Goal: Task Accomplishment & Management: Manage account settings

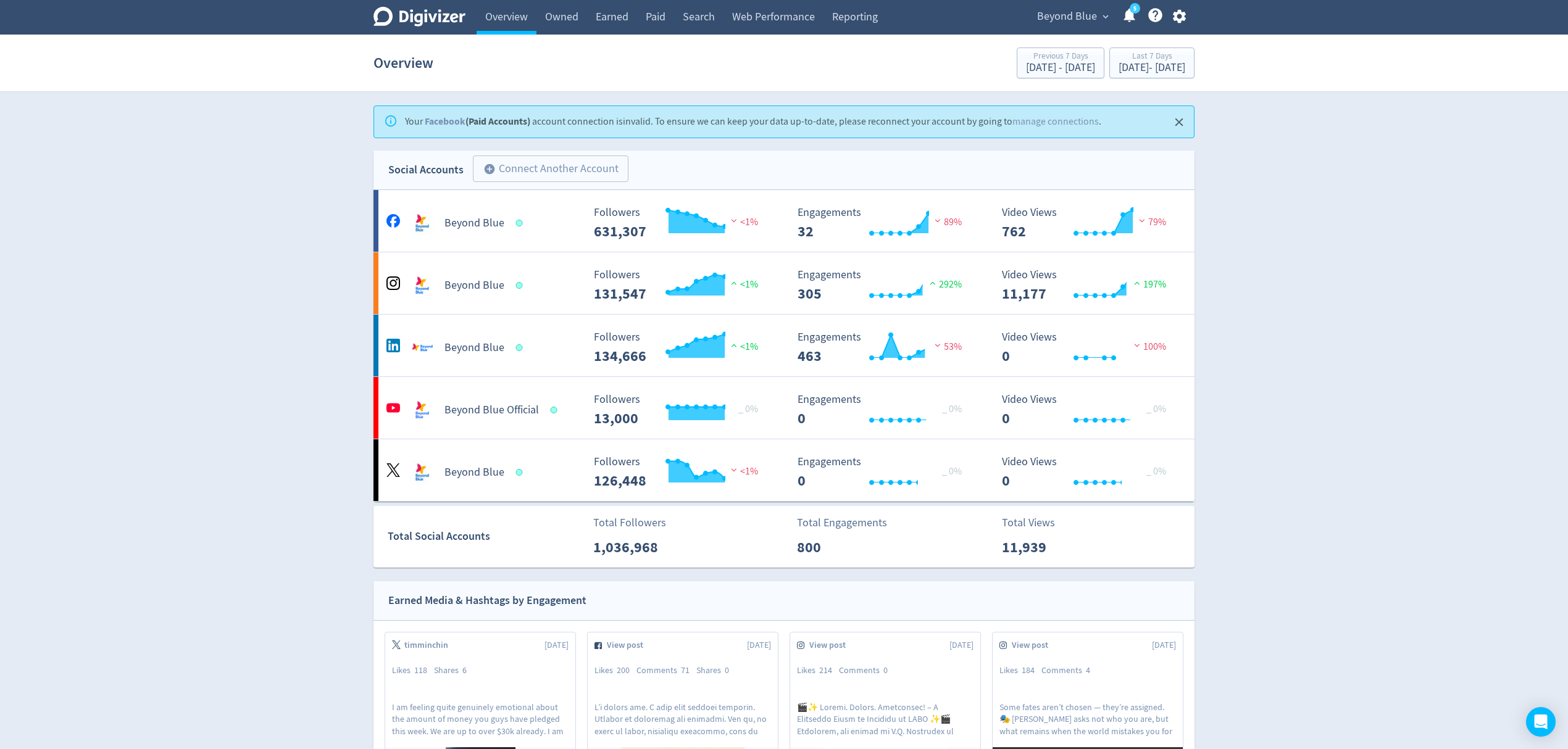
click at [1109, 14] on span "expand_more" at bounding box center [1105, 16] width 11 height 11
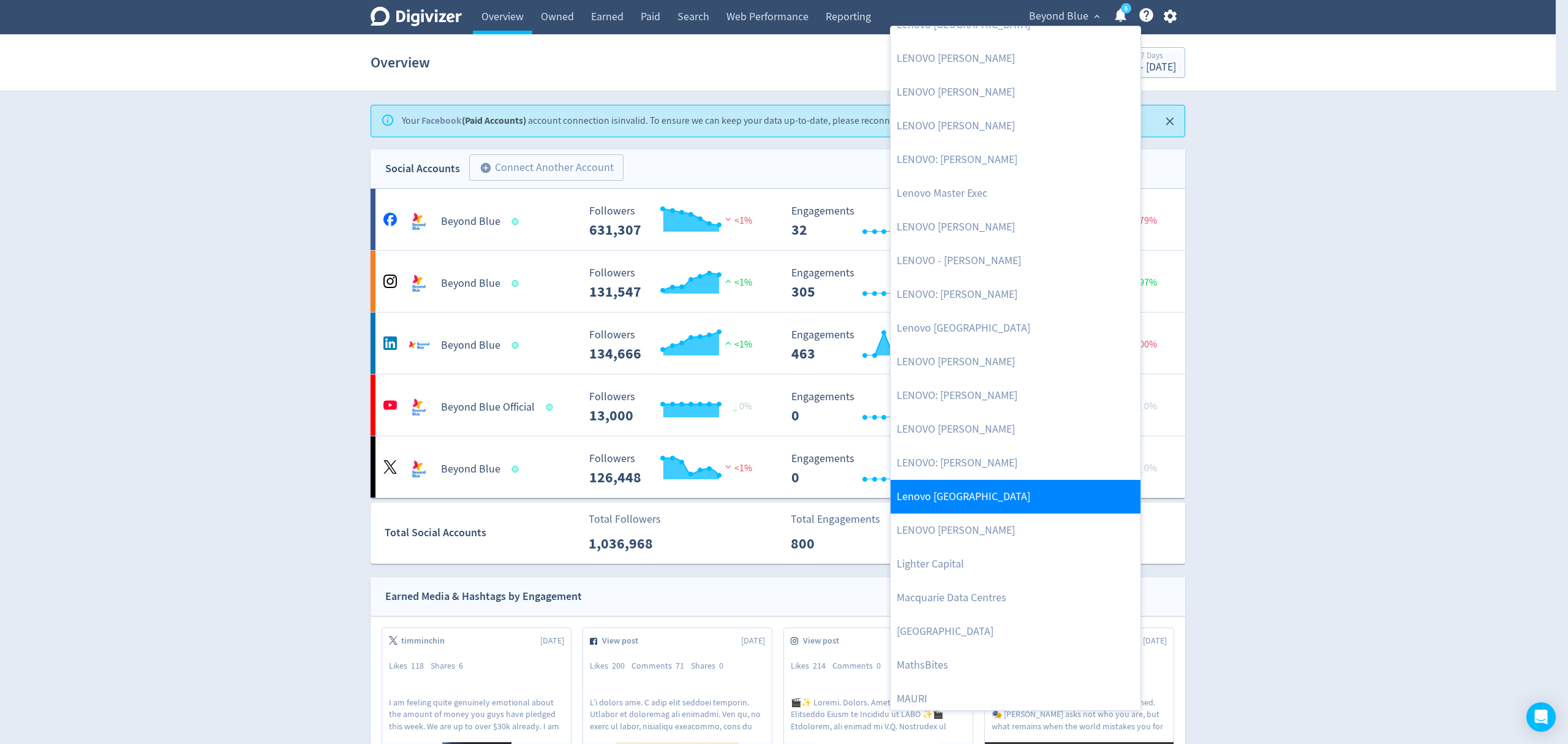
scroll to position [1386, 0]
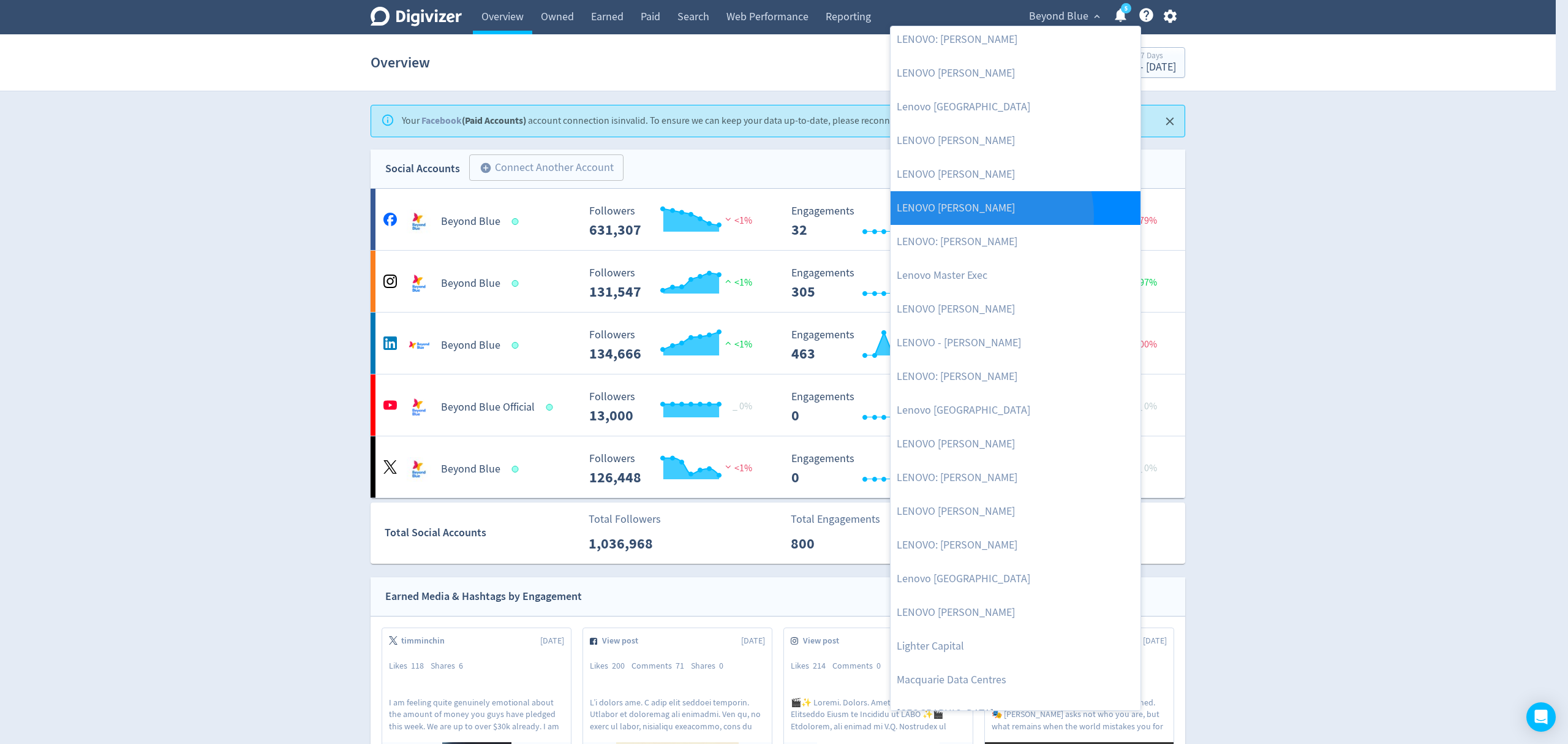
click at [981, 216] on link "LENOVO [PERSON_NAME]" at bounding box center [1016, 208] width 250 height 34
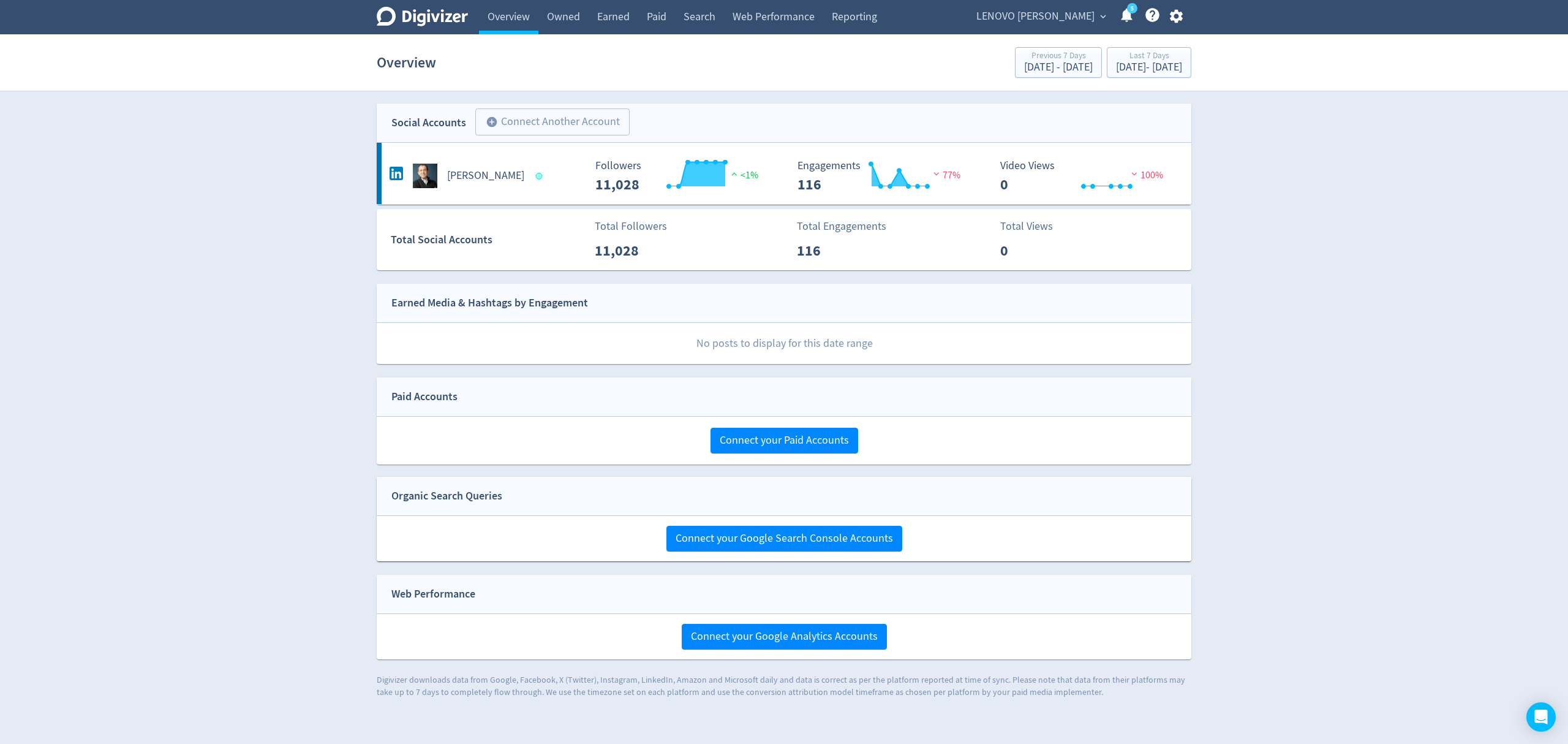
drag, startPoint x: 1067, startPoint y: 21, endPoint x: 1058, endPoint y: 28, distance: 11.4
click at [1067, 21] on span "LENOVO [PERSON_NAME]" at bounding box center [1035, 16] width 118 height 20
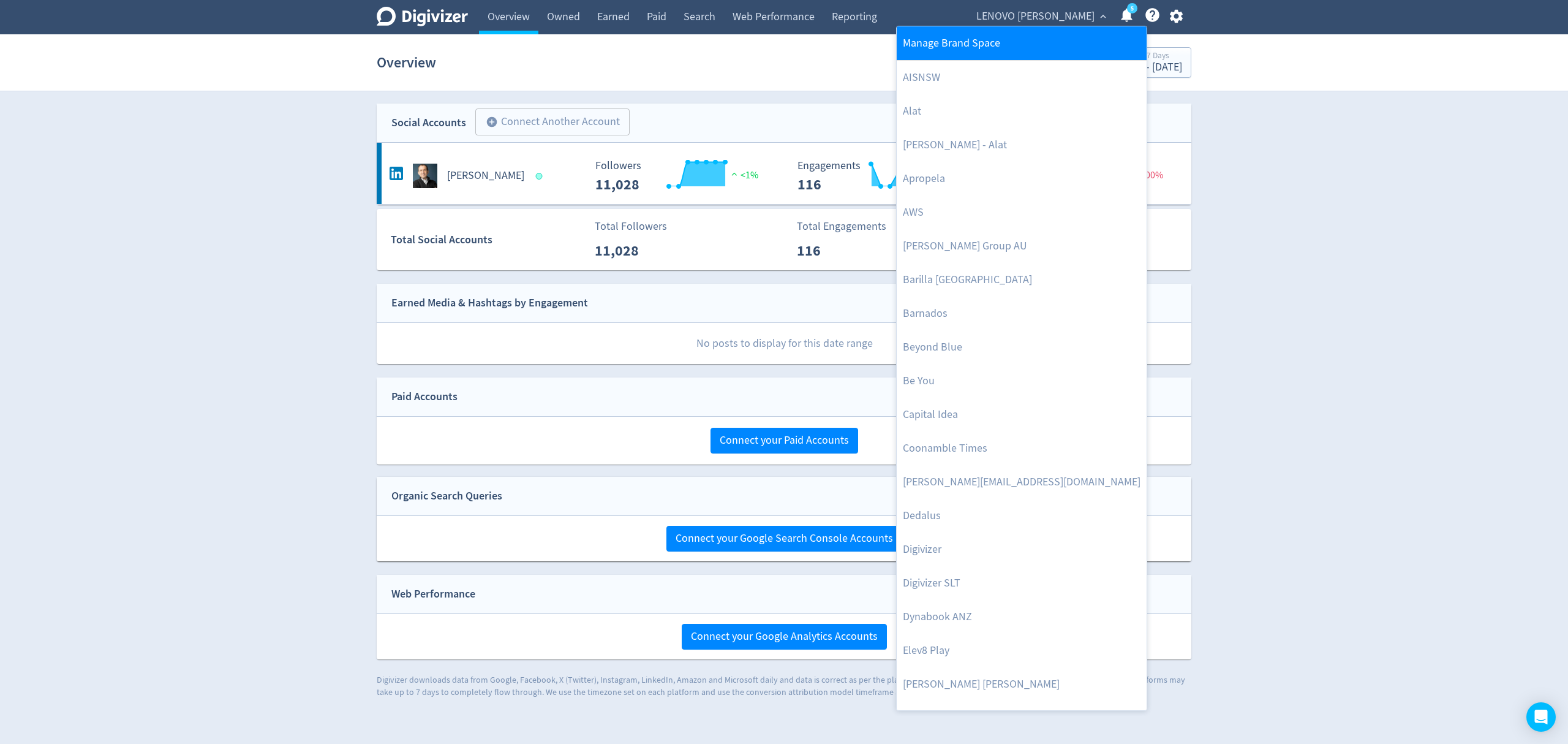
click at [1016, 47] on link "Manage Brand Space" at bounding box center [1022, 43] width 250 height 34
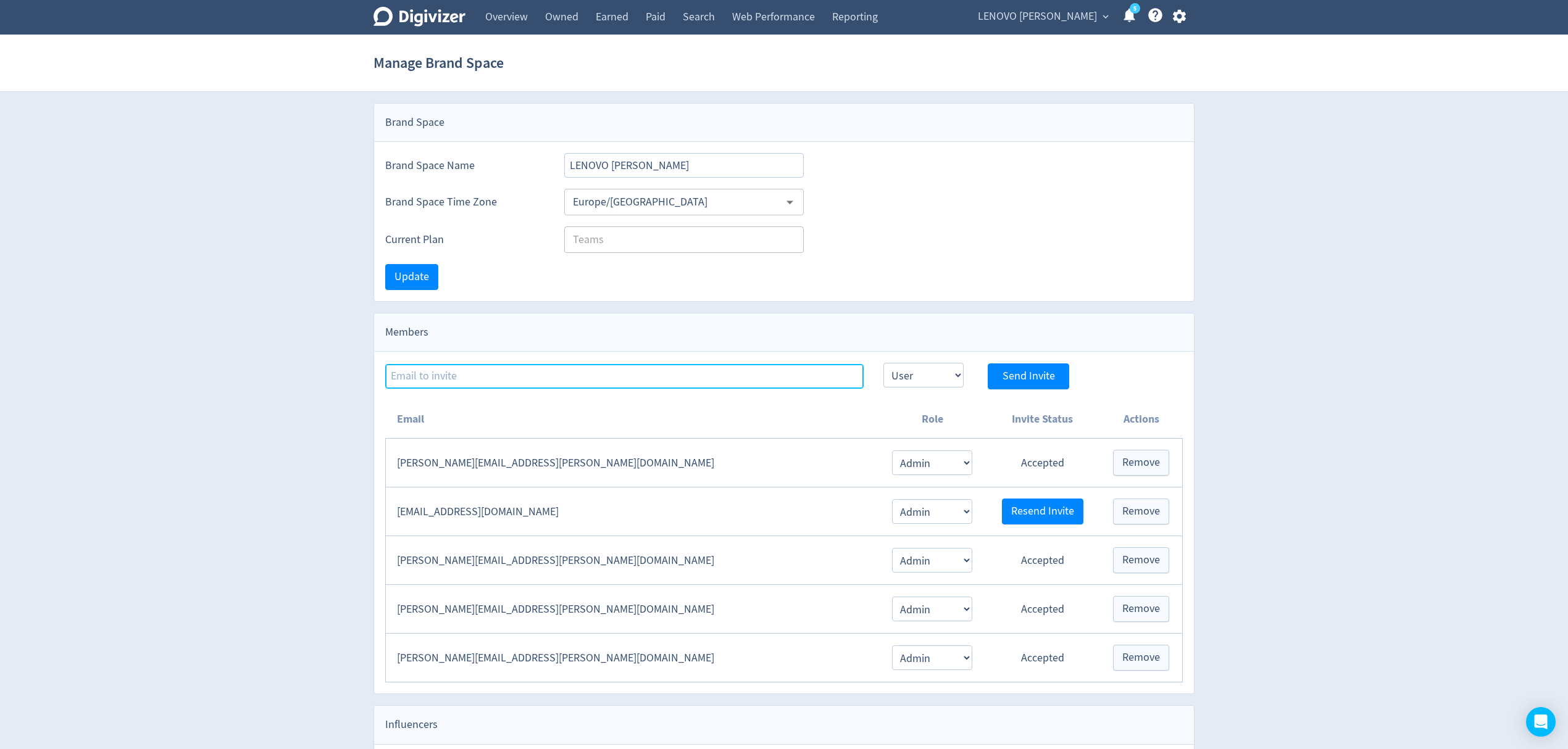
click at [511, 382] on input at bounding box center [624, 376] width 478 height 25
type input "[EMAIL_ADDRESS][PERSON_NAME][DOMAIN_NAME]"
click at [905, 380] on select "Admin User" at bounding box center [923, 375] width 80 height 25
select select "ADMIN"
click at [883, 365] on select "Admin User" at bounding box center [923, 375] width 80 height 25
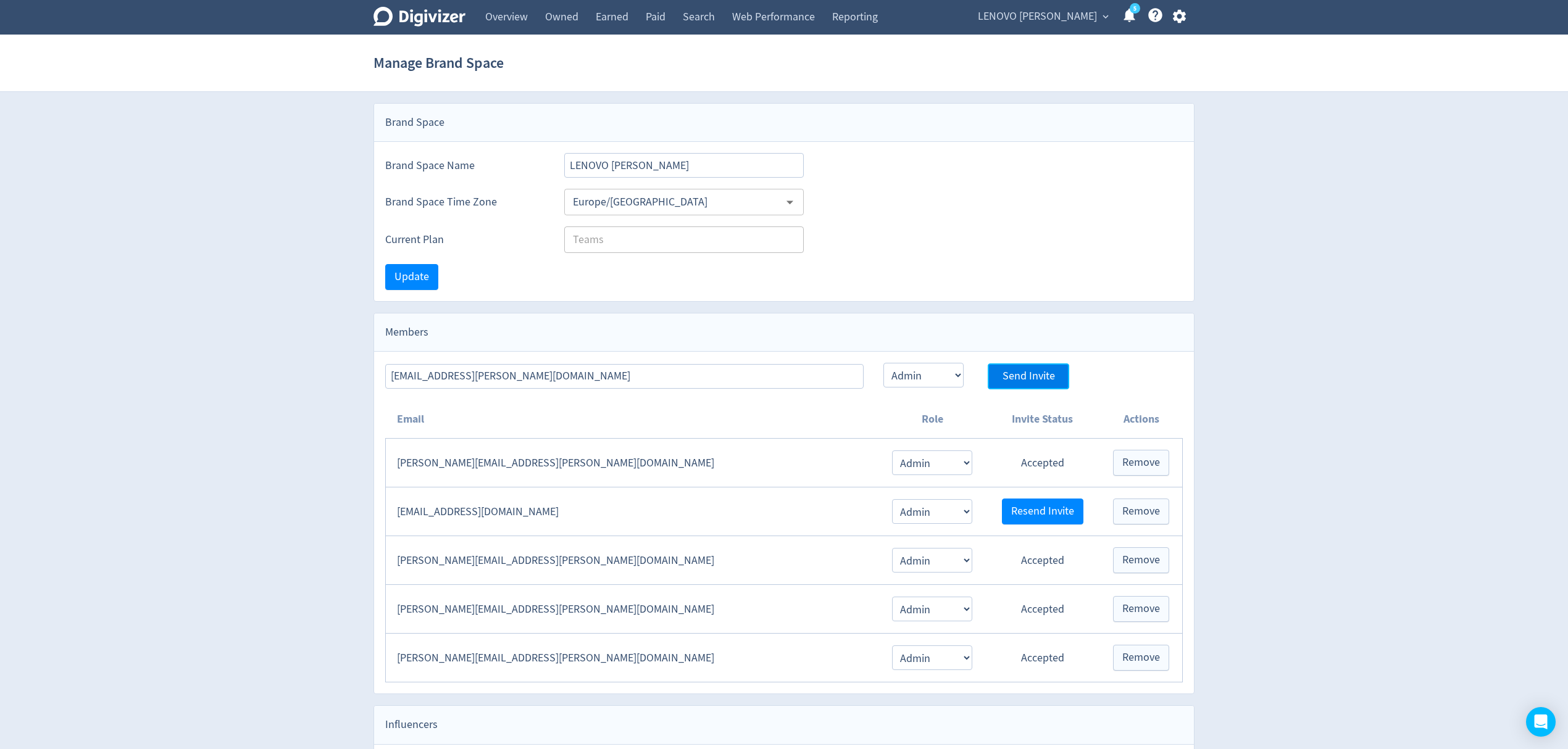
click at [1040, 378] on span "Send Invite" at bounding box center [1028, 376] width 53 height 11
select select "USER"
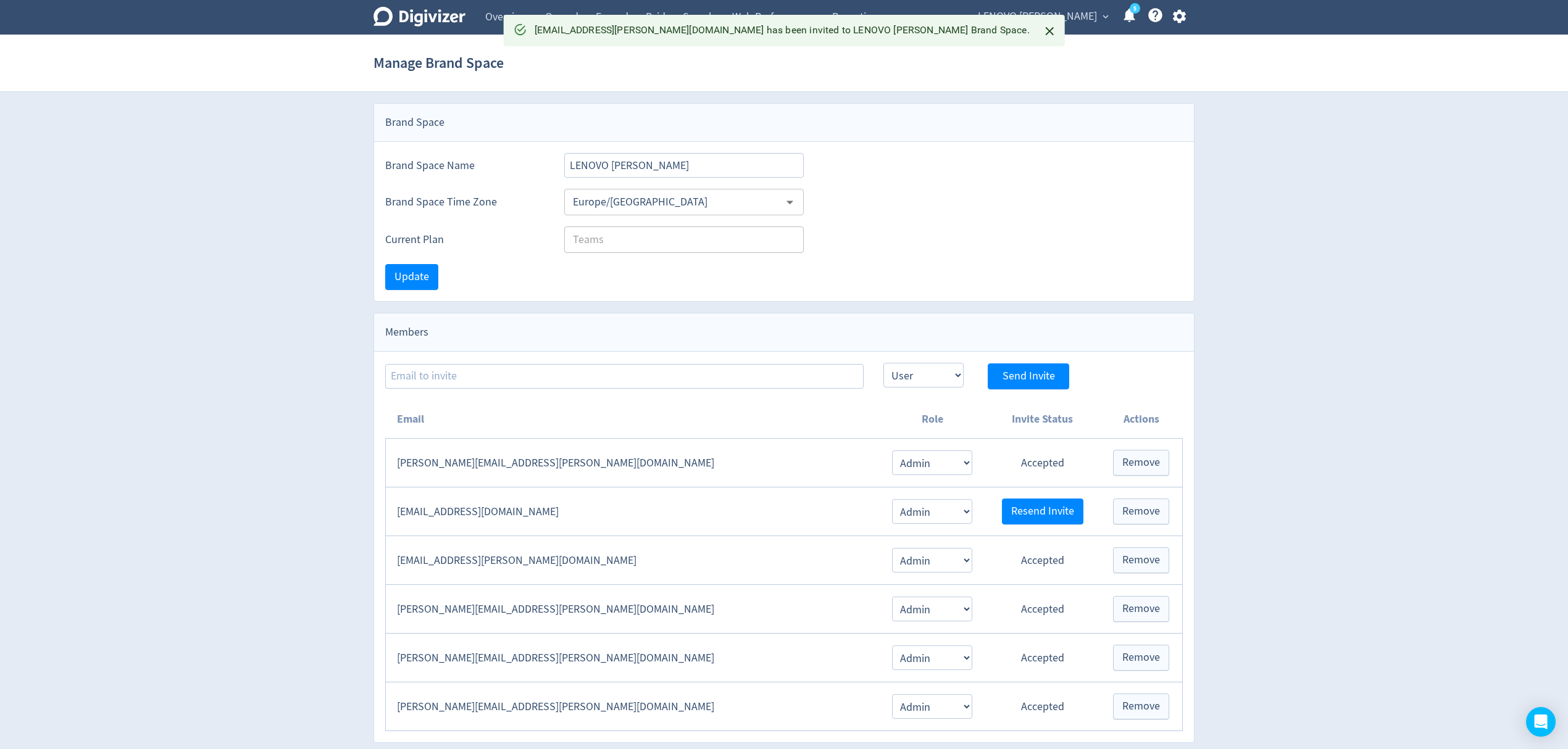
click at [1060, 16] on span "LENOVO [PERSON_NAME]" at bounding box center [1037, 16] width 119 height 20
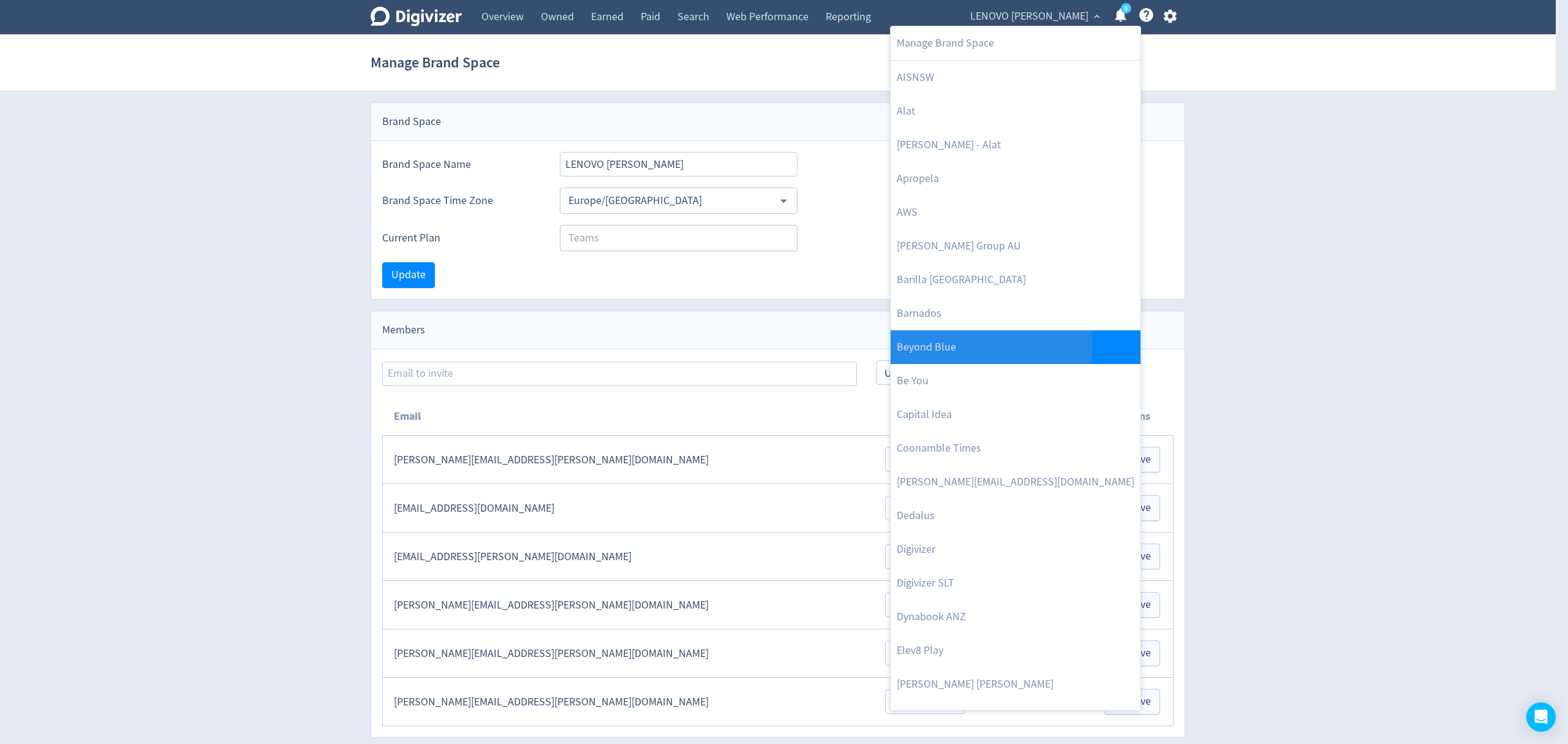
click at [957, 345] on link "Beyond Blue" at bounding box center [1016, 347] width 250 height 34
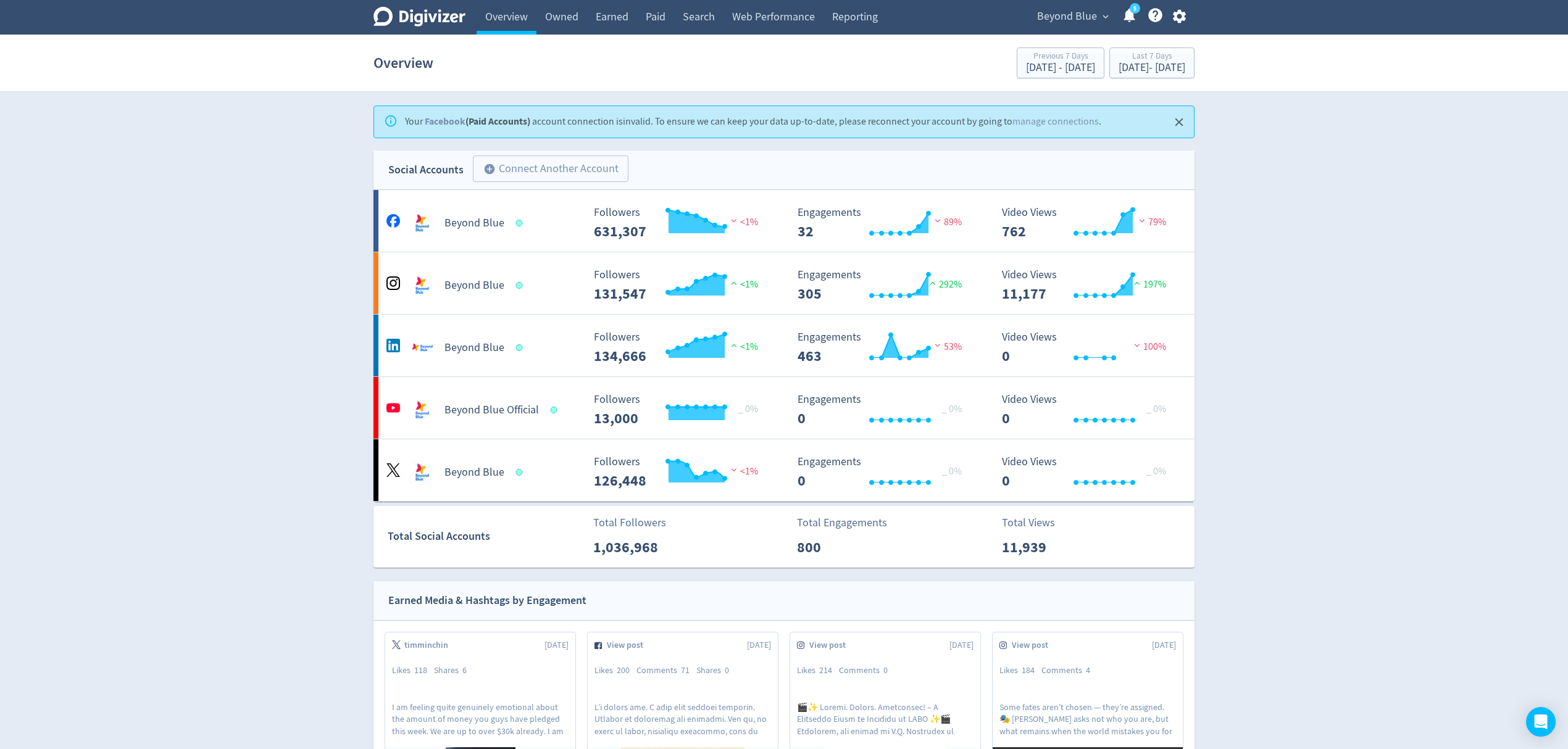
click at [1177, 17] on icon "button" at bounding box center [1179, 16] width 16 height 16
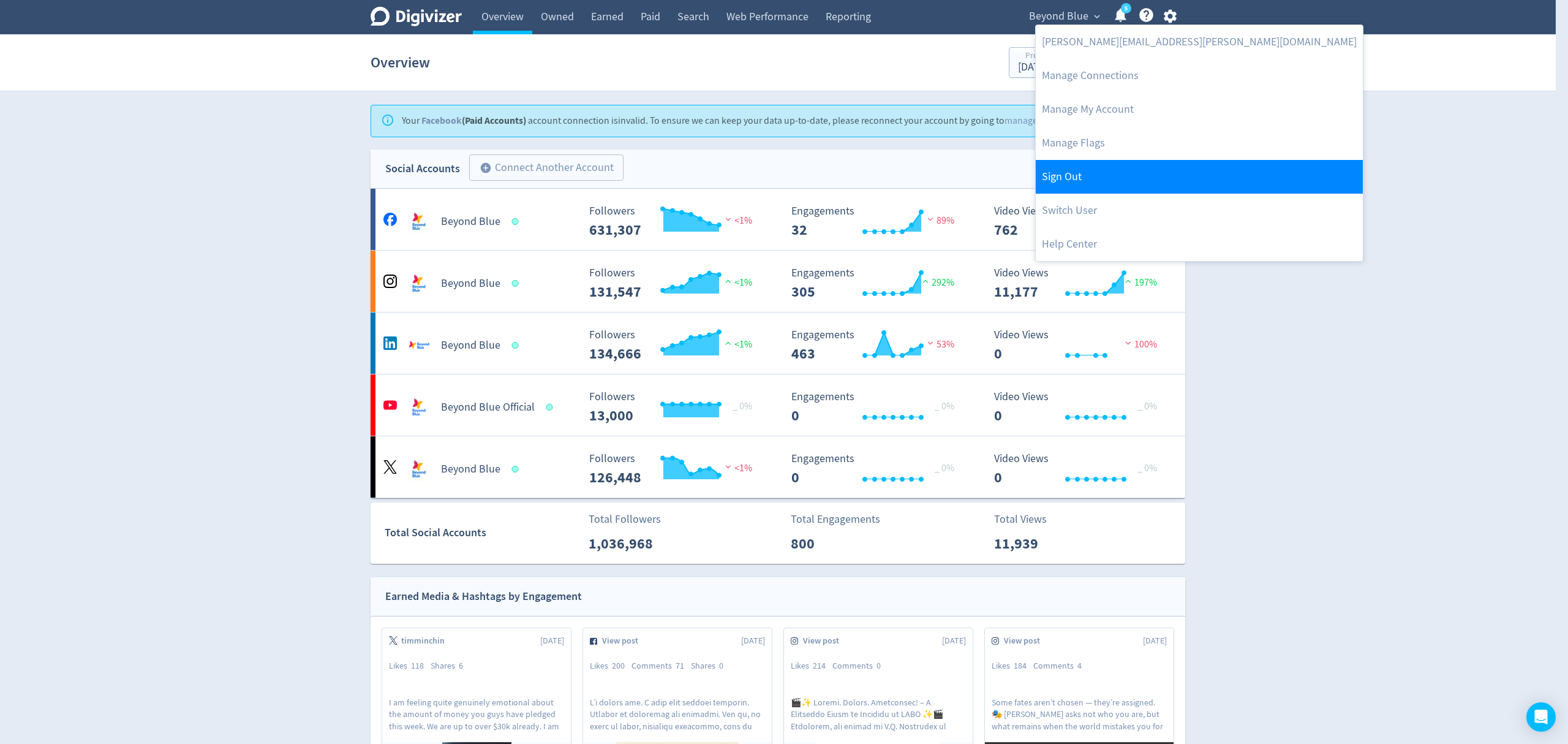
click at [1071, 175] on link "Sign Out" at bounding box center [1199, 177] width 327 height 34
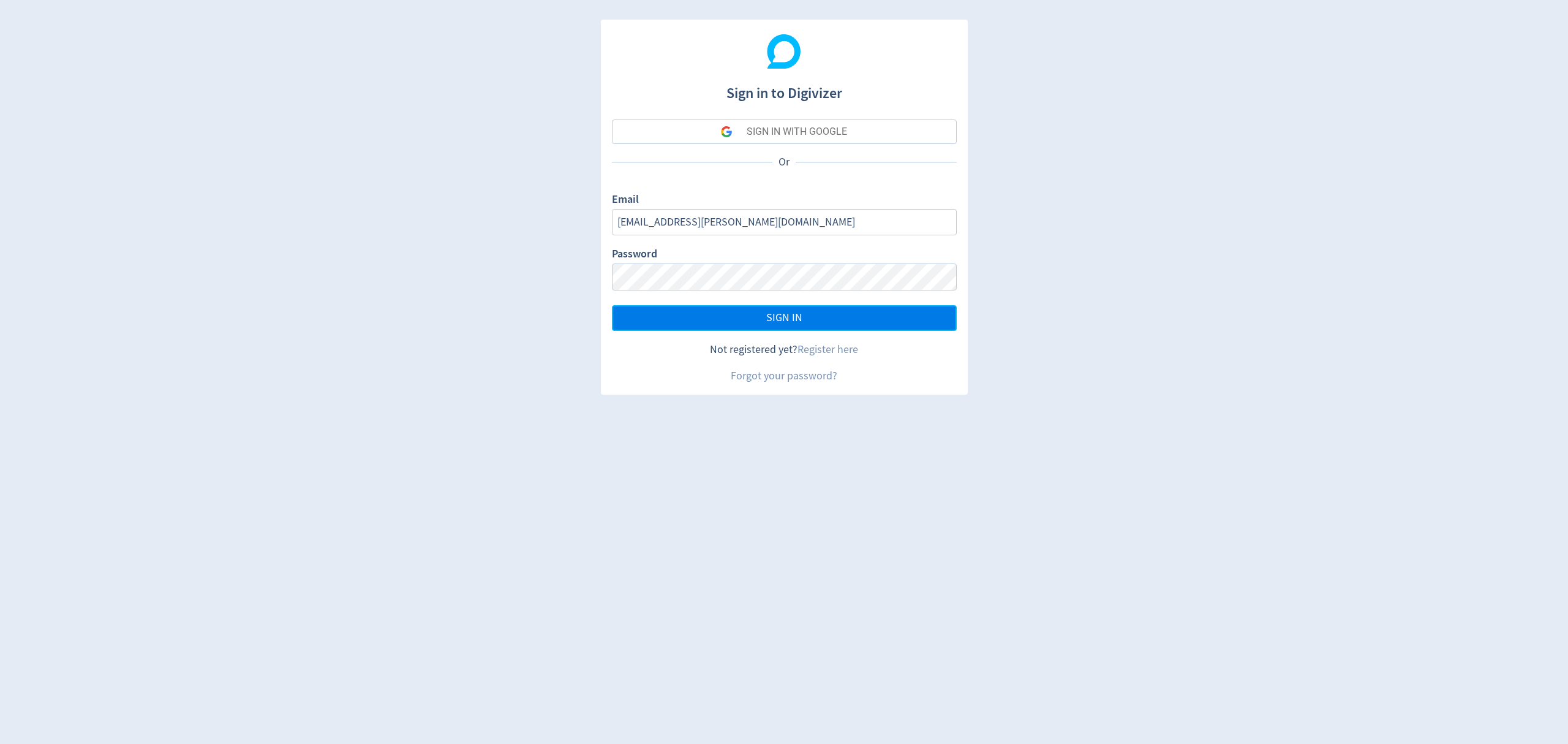
click at [719, 319] on button "SIGN IN" at bounding box center [784, 318] width 345 height 26
